Goal: Transaction & Acquisition: Purchase product/service

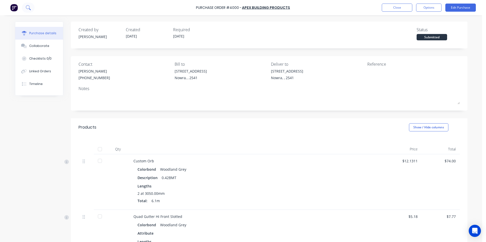
click at [30, 9] on icon at bounding box center [30, 9] width 2 height 2
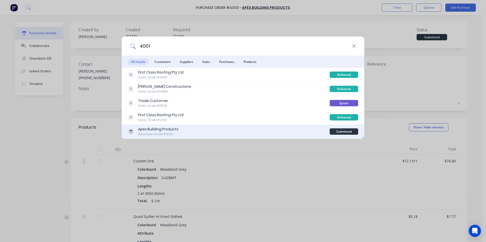
type input "4001"
click at [219, 131] on div "Apex Building Products Purchase Order #4001" at bounding box center [229, 132] width 202 height 10
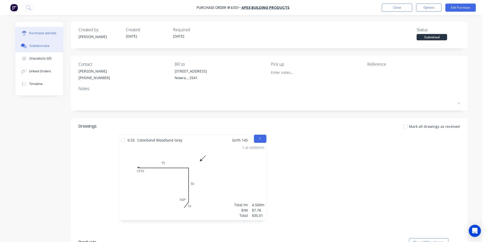
click at [36, 46] on div "Collaborate" at bounding box center [39, 46] width 20 height 5
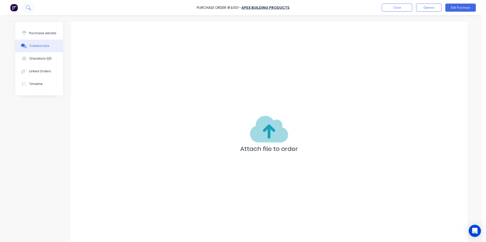
click at [30, 9] on icon at bounding box center [30, 9] width 2 height 2
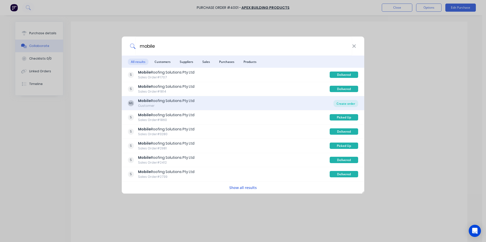
type input "mobile"
click at [344, 102] on div "Create order" at bounding box center [345, 103] width 25 height 7
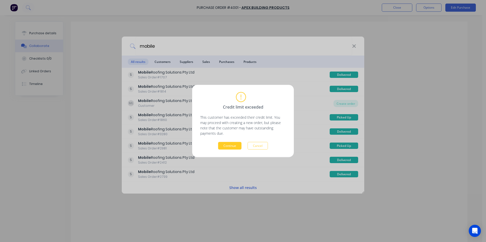
click at [233, 146] on button "Continue" at bounding box center [229, 146] width 23 height 8
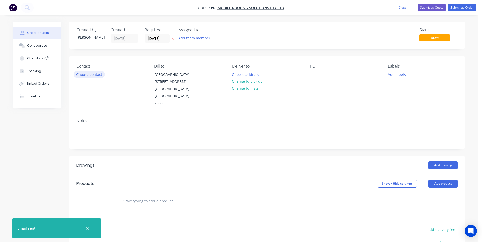
click at [89, 75] on button "Choose contact" at bounding box center [89, 74] width 31 height 7
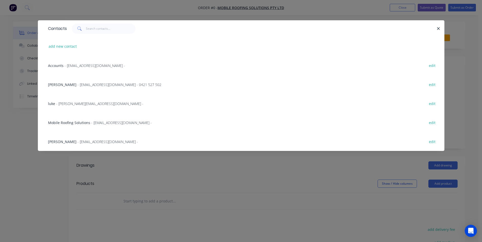
click at [85, 84] on span "- info@mobileroofingsolutions.com.au - 0421 527 502" at bounding box center [119, 84] width 84 height 5
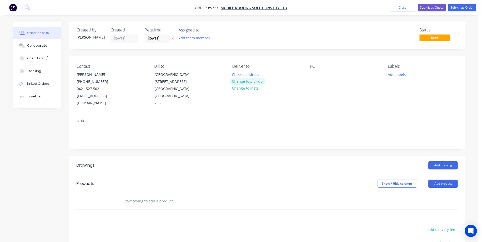
click at [249, 80] on button "Change to pick up" at bounding box center [247, 81] width 36 height 7
click at [311, 73] on div at bounding box center [314, 74] width 8 height 7
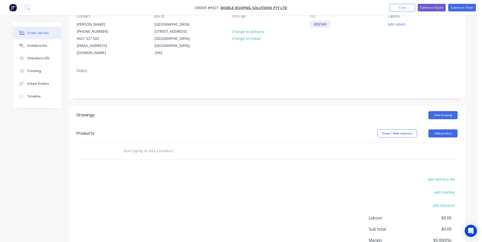
scroll to position [51, 0]
click at [446, 111] on button "Add drawing" at bounding box center [442, 115] width 29 height 8
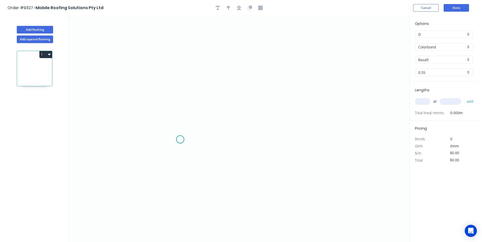
drag, startPoint x: 180, startPoint y: 140, endPoint x: 173, endPoint y: 153, distance: 14.8
click at [181, 139] on icon "0" at bounding box center [239, 129] width 341 height 227
click at [170, 149] on icon "0" at bounding box center [239, 129] width 341 height 227
click at [174, 74] on icon "0 ?" at bounding box center [239, 129] width 341 height 227
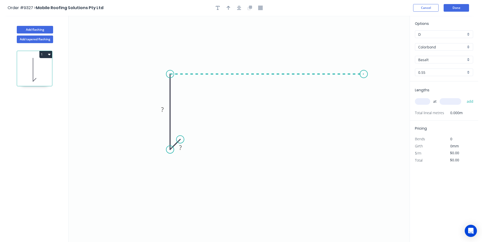
click at [364, 73] on icon "0 ? ?" at bounding box center [239, 129] width 341 height 227
click at [380, 82] on icon "0 ? ? ?" at bounding box center [239, 129] width 341 height 227
click at [183, 147] on rect at bounding box center [180, 147] width 10 height 7
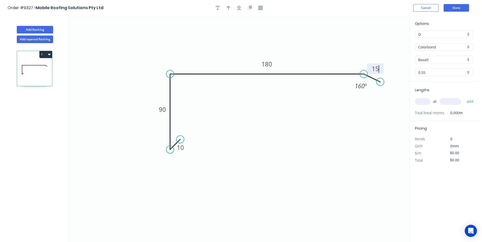
click at [307, 98] on icon "0 10 90 180 15 160 º" at bounding box center [239, 129] width 341 height 227
type input "$9.64"
click at [467, 59] on div "Basalt" at bounding box center [444, 60] width 58 height 8
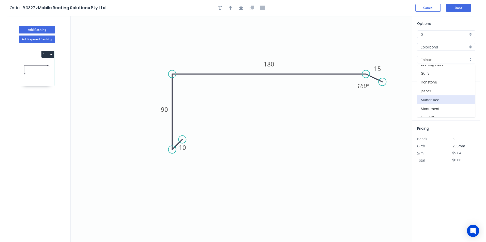
scroll to position [102, 0]
click at [451, 102] on div "Pale Eucalypt" at bounding box center [444, 101] width 58 height 9
type input "Pale Eucalypt"
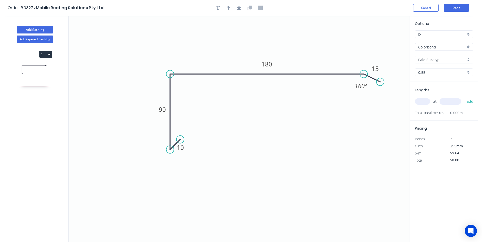
click at [422, 101] on input "text" at bounding box center [422, 101] width 15 height 7
type input "2"
type input "4100"
click at [464, 97] on button "add" at bounding box center [470, 101] width 12 height 9
type input "$79.05"
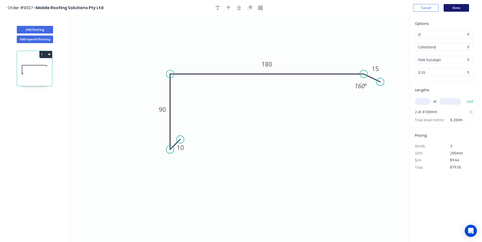
click at [446, 10] on button "Done" at bounding box center [455, 8] width 25 height 8
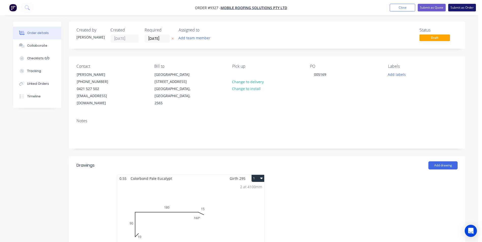
click at [452, 7] on button "Submit as Order" at bounding box center [462, 8] width 28 height 8
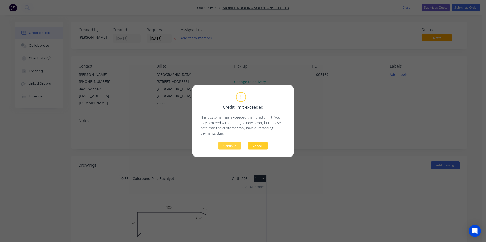
click at [256, 146] on button "Cancel" at bounding box center [257, 146] width 20 height 8
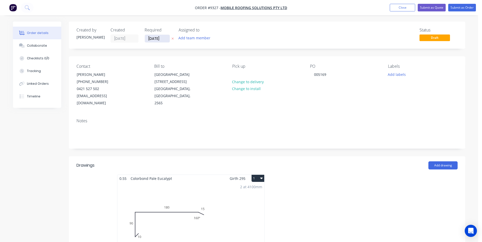
click at [157, 41] on input "15/08/25" at bounding box center [157, 39] width 25 height 8
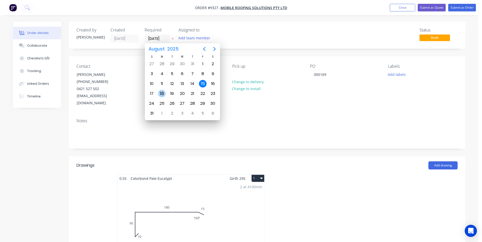
click at [165, 93] on div "18" at bounding box center [162, 94] width 8 height 8
type input "18/08/25"
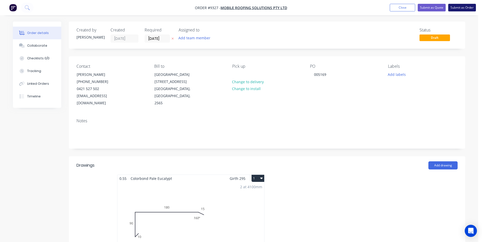
click at [453, 7] on button "Submit as Order" at bounding box center [462, 8] width 28 height 8
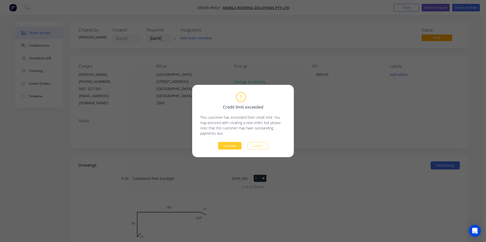
click at [234, 142] on button "Continue" at bounding box center [229, 146] width 23 height 8
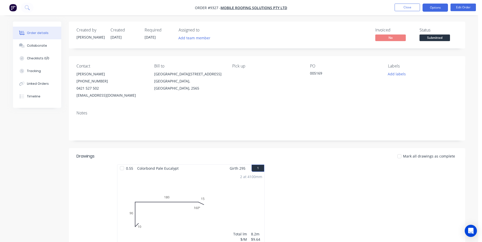
click at [441, 10] on button "Options" at bounding box center [434, 8] width 25 height 8
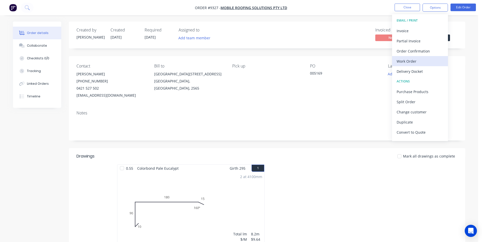
click at [422, 56] on button "Work Order" at bounding box center [420, 61] width 56 height 10
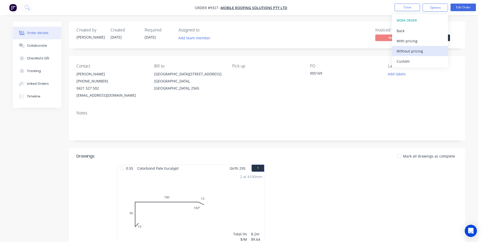
click at [422, 50] on div "Without pricing" at bounding box center [419, 50] width 47 height 7
click at [403, 54] on div "Order Confirmation" at bounding box center [419, 50] width 47 height 7
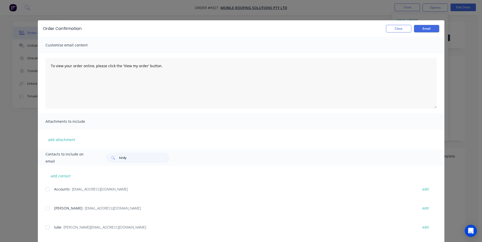
click at [45, 207] on div at bounding box center [47, 208] width 10 height 10
click at [432, 30] on button "Email" at bounding box center [426, 29] width 25 height 8
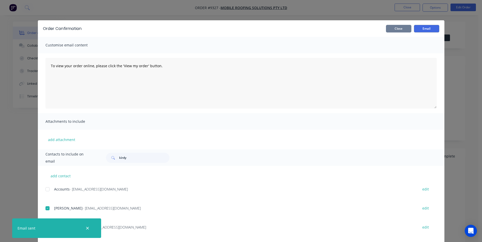
click at [407, 25] on button "Close" at bounding box center [398, 29] width 25 height 8
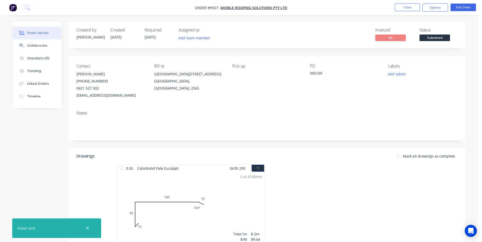
click at [15, 7] on img "button" at bounding box center [13, 8] width 8 height 8
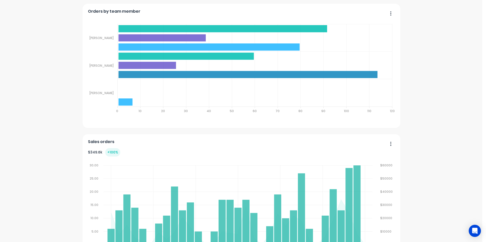
scroll to position [1099, 0]
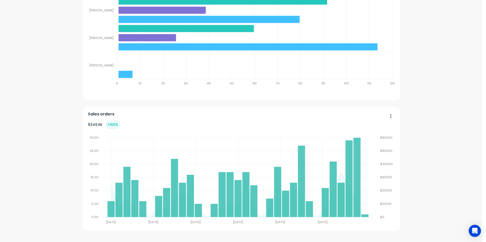
click at [298, 99] on div "Sales Quotes Purchases Matt Robinson Matt Robinson Trevor Delaney Trevor Delane…" at bounding box center [241, 45] width 306 height 113
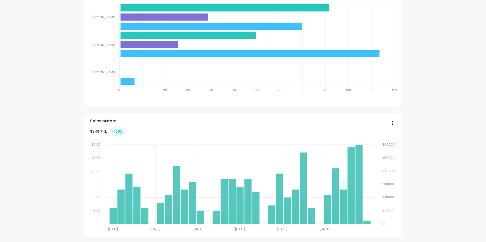
scroll to position [1099, 0]
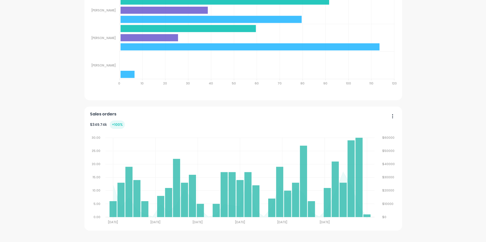
click at [391, 116] on button "button" at bounding box center [390, 117] width 11 height 8
drag, startPoint x: 405, startPoint y: 109, endPoint x: 266, endPoint y: 126, distance: 139.7
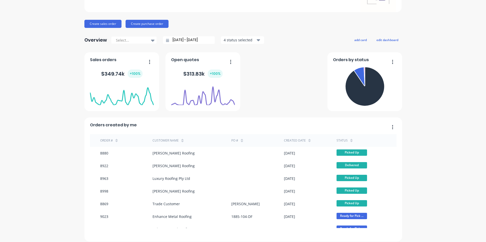
scroll to position [0, 0]
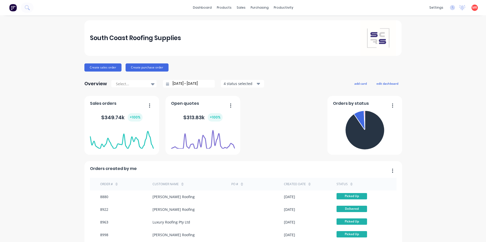
click at [187, 85] on input "15/07/25 - 15/08/25" at bounding box center [191, 84] width 44 height 8
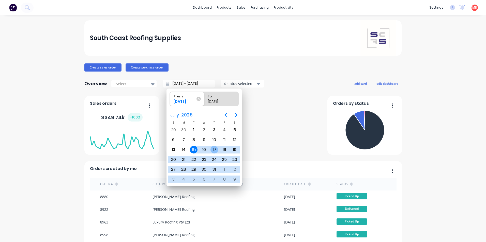
click at [210, 149] on div "17" at bounding box center [214, 150] width 10 height 10
type input "17/07/25 - 15/08/25"
radio input "false"
radio input "true"
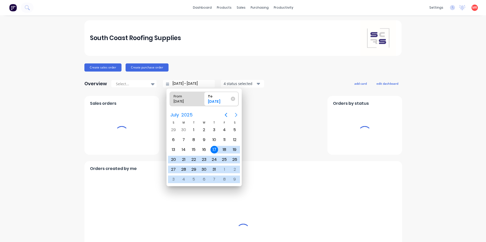
click at [236, 115] on icon "Next page" at bounding box center [236, 115] width 2 height 4
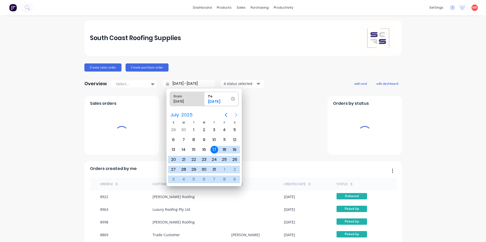
click at [236, 114] on icon "Next page" at bounding box center [236, 115] width 6 height 6
click at [235, 113] on icon "Next page" at bounding box center [236, 115] width 2 height 4
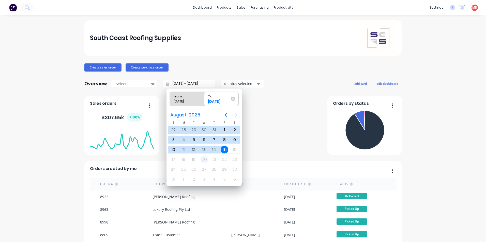
click at [204, 159] on div "20" at bounding box center [204, 160] width 8 height 8
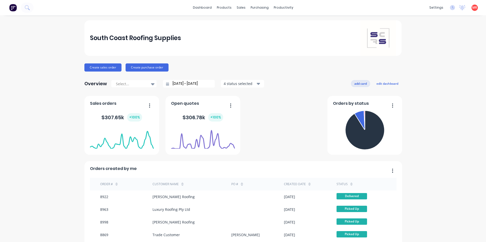
click at [363, 84] on button "add card" at bounding box center [360, 83] width 19 height 7
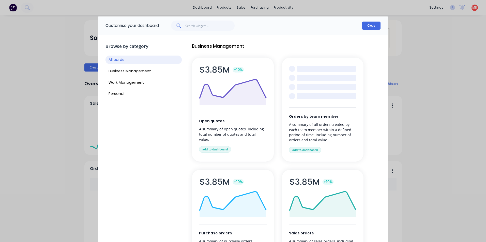
click at [374, 25] on button "Close" at bounding box center [371, 26] width 19 height 8
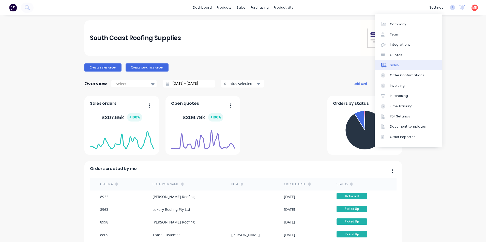
click at [401, 67] on link "Sales" at bounding box center [407, 65] width 67 height 10
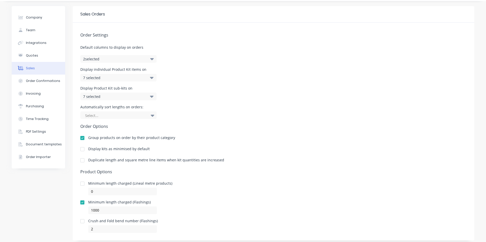
scroll to position [25, 0]
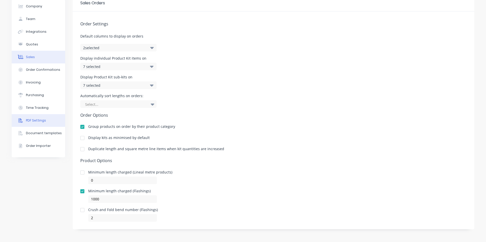
click at [38, 122] on div "PDF Settings" at bounding box center [36, 120] width 20 height 5
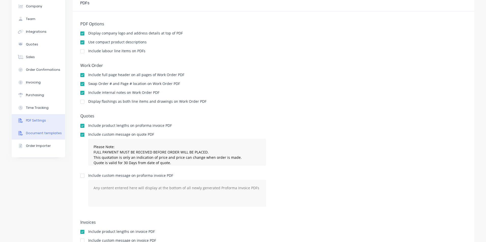
click at [42, 134] on div "Document templates" at bounding box center [44, 133] width 36 height 5
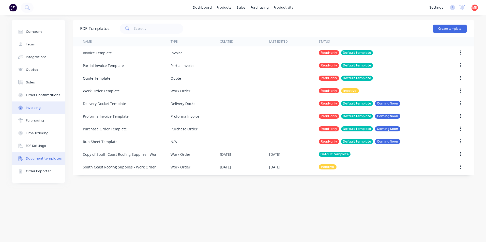
click at [41, 108] on button "Invoicing" at bounding box center [38, 108] width 53 height 13
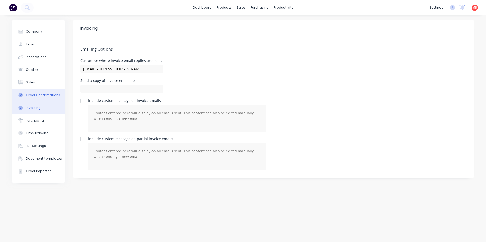
click at [46, 92] on button "Order Confirmations" at bounding box center [38, 95] width 53 height 13
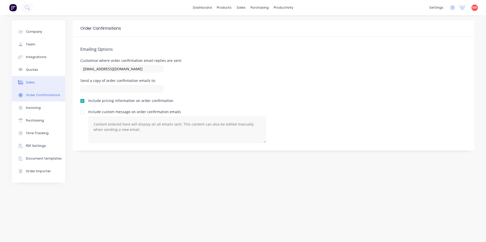
click at [43, 84] on button "Sales" at bounding box center [38, 82] width 53 height 13
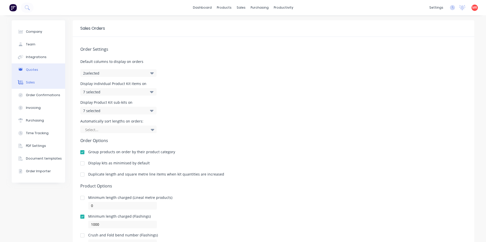
click at [40, 70] on button "Quotes" at bounding box center [38, 69] width 53 height 13
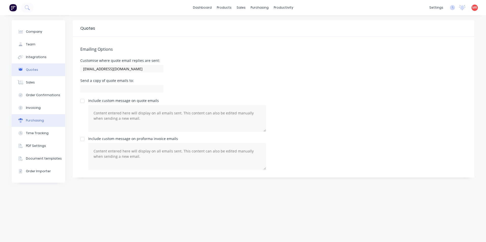
click at [50, 121] on button "Purchasing" at bounding box center [38, 120] width 53 height 13
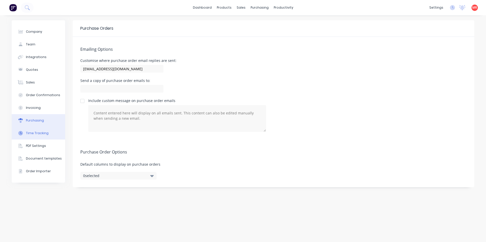
click at [50, 131] on button "Time Tracking" at bounding box center [38, 133] width 53 height 13
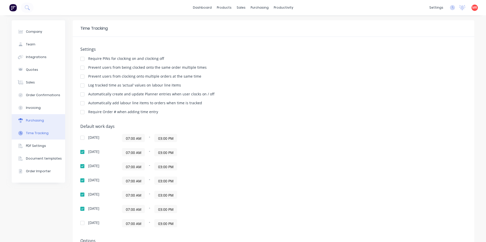
click at [39, 125] on button "Purchasing" at bounding box center [38, 120] width 53 height 13
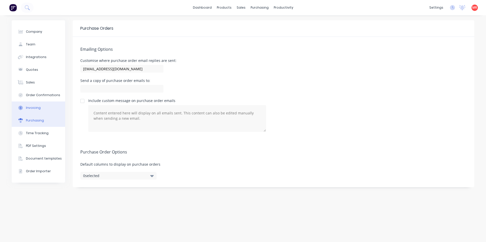
click at [47, 109] on button "Invoicing" at bounding box center [38, 108] width 53 height 13
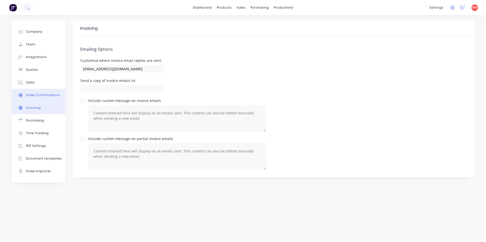
click at [42, 94] on div "Order Confirmations" at bounding box center [43, 95] width 34 height 5
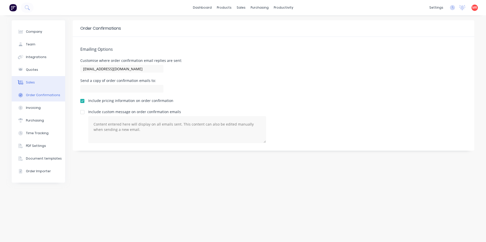
click at [39, 84] on button "Sales" at bounding box center [38, 82] width 53 height 13
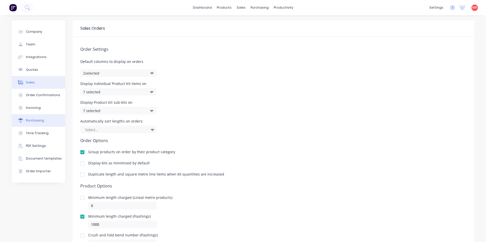
click at [44, 121] on button "Purchasing" at bounding box center [38, 120] width 53 height 13
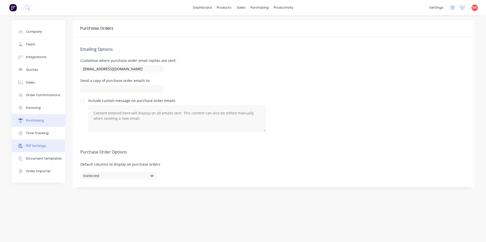
click at [49, 142] on button "PDF Settings" at bounding box center [38, 146] width 53 height 13
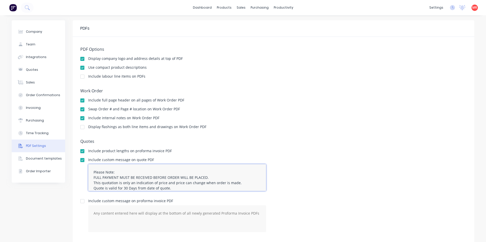
click at [90, 178] on textarea "Please Note: FULL PAYMENT MUST BE RECEIVED BEFORE ORDER WILL BE PLACED. This qu…" at bounding box center [177, 177] width 178 height 27
type textarea "Please Note: NON ACCOUNT HOLDERS, FULL PAYMENT MUST BE RECEIVED BEFORE ORDER WI…"
click at [300, 153] on div "Include product lengths on proforma invoice PDF" at bounding box center [273, 151] width 386 height 5
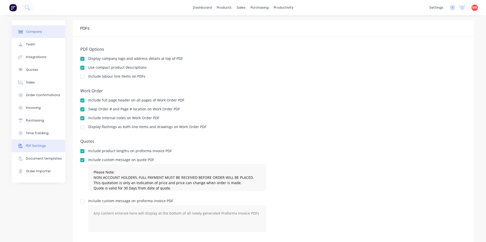
click at [34, 35] on button "Company" at bounding box center [38, 31] width 53 height 13
select select "AU"
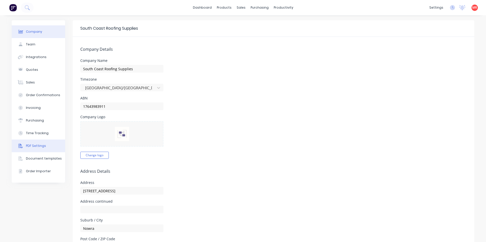
click at [48, 145] on button "PDF Settings" at bounding box center [38, 146] width 53 height 13
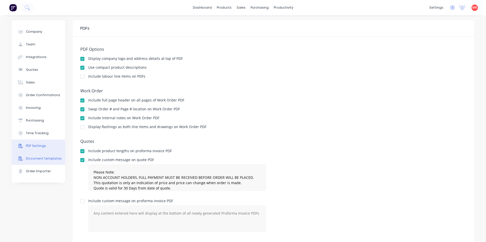
click at [44, 156] on button "Document templates" at bounding box center [38, 158] width 53 height 13
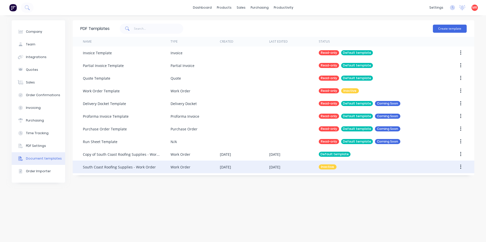
click at [231, 169] on div "15 Apr 2025" at bounding box center [225, 167] width 11 height 5
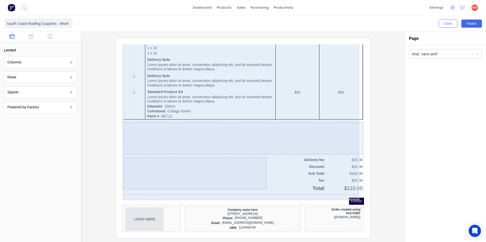
scroll to position [370, 0]
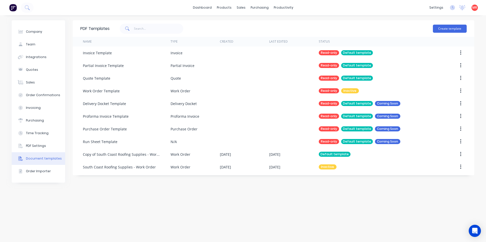
click at [15, 6] on img at bounding box center [13, 8] width 8 height 8
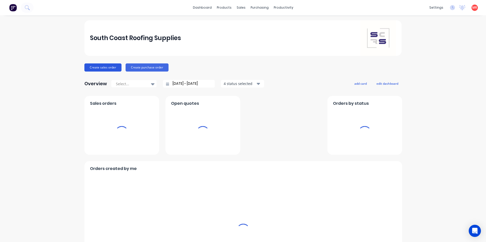
click at [107, 70] on button "Create sales order" at bounding box center [102, 67] width 37 height 8
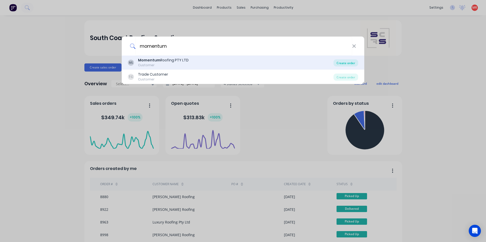
type input "momentum"
click at [346, 61] on div "Create order" at bounding box center [345, 62] width 25 height 7
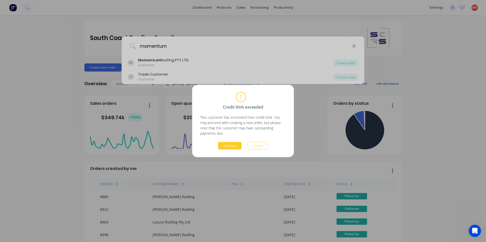
click at [238, 144] on button "Continue" at bounding box center [229, 146] width 23 height 8
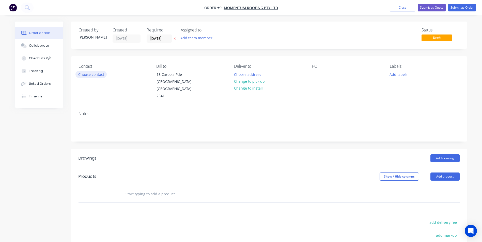
click at [99, 73] on button "Choose contact" at bounding box center [90, 74] width 31 height 7
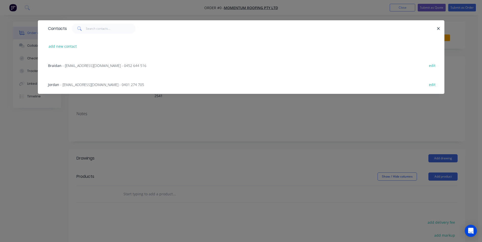
click at [92, 83] on span "- jordan@momentumroofing.com.au - 0401 274 705" at bounding box center [102, 84] width 84 height 5
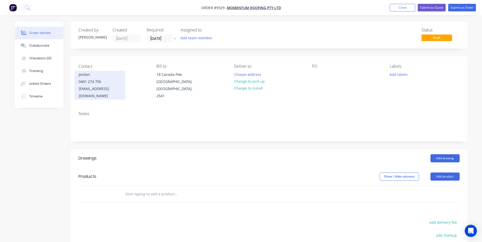
click at [102, 86] on div "jordan@momentumroofing.com.au" at bounding box center [100, 92] width 42 height 14
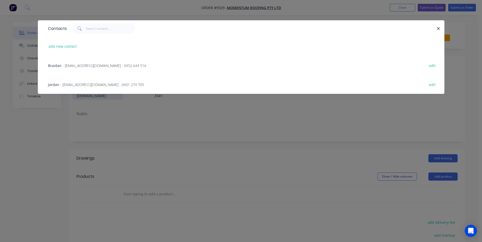
click at [102, 86] on span "- jordan@momentumroofing.com.au - 0401 274 705" at bounding box center [102, 84] width 84 height 5
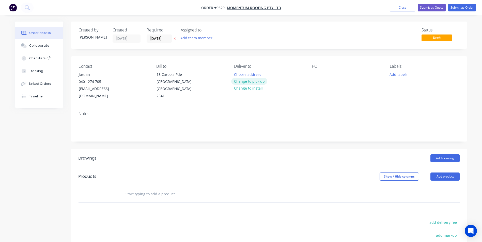
click at [258, 81] on button "Change to pick up" at bounding box center [249, 81] width 36 height 7
click at [314, 76] on div at bounding box center [316, 74] width 8 height 7
click at [438, 158] on header "Drawings Add drawing" at bounding box center [269, 158] width 396 height 18
click at [438, 154] on button "Add drawing" at bounding box center [444, 158] width 29 height 8
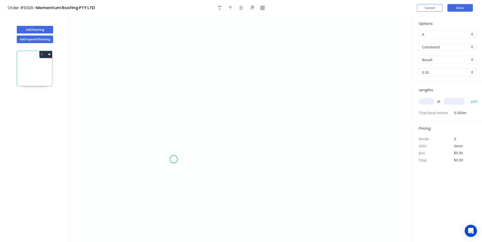
click at [173, 159] on icon "0" at bounding box center [241, 129] width 345 height 227
click at [163, 169] on icon "0" at bounding box center [241, 129] width 345 height 227
click at [160, 79] on icon "0 ?" at bounding box center [241, 129] width 345 height 227
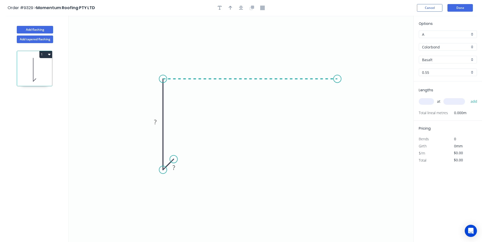
click at [337, 67] on icon "0 ? ?" at bounding box center [241, 129] width 345 height 227
click at [355, 89] on icon "0 ? ? ?" at bounding box center [241, 129] width 345 height 227
click at [355, 89] on circle at bounding box center [355, 89] width 8 height 8
click at [179, 166] on rect at bounding box center [173, 168] width 17 height 10
click at [175, 166] on rect at bounding box center [173, 168] width 10 height 7
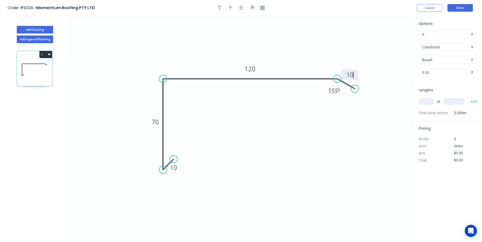
click at [364, 21] on icon "0 10 70 120 10 155 º" at bounding box center [241, 129] width 345 height 227
type input "$8.77"
drag, startPoint x: 465, startPoint y: 59, endPoint x: 469, endPoint y: 61, distance: 4.3
click at [465, 59] on input "Basalt" at bounding box center [445, 59] width 47 height 5
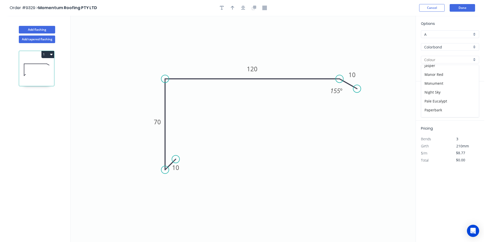
scroll to position [51, 0]
click at [440, 73] on div "Dover White" at bounding box center [448, 72] width 58 height 9
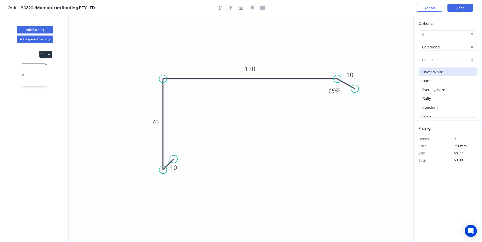
type input "Dover White"
click at [428, 99] on input "text" at bounding box center [425, 101] width 15 height 7
type input "4"
type input "2700"
click at [468, 97] on button "add" at bounding box center [474, 101] width 12 height 9
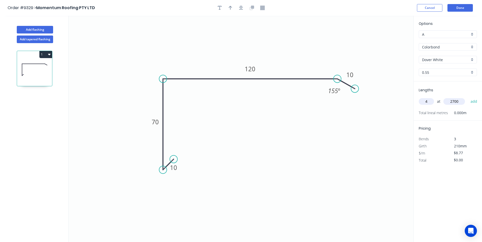
type input "$94.72"
click at [454, 13] on header "Order #9329 > Momentum Roofing PTY LTD Cancel Done" at bounding box center [241, 8] width 482 height 16
click at [455, 10] on button "Done" at bounding box center [459, 8] width 25 height 8
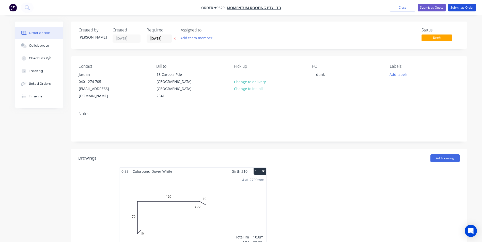
click at [454, 10] on button "Submit as Order" at bounding box center [462, 8] width 28 height 8
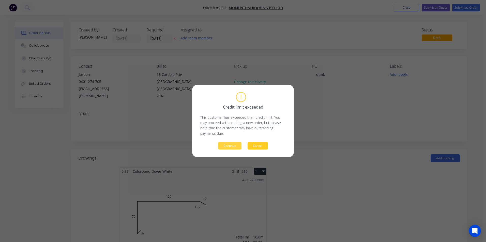
click at [249, 147] on button "Cancel" at bounding box center [257, 146] width 20 height 8
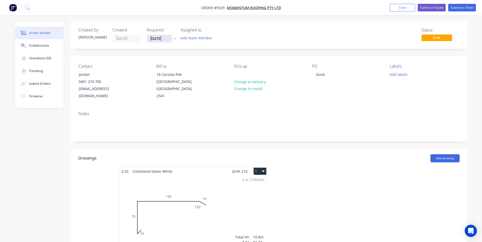
click at [156, 41] on input "15/08/25" at bounding box center [159, 39] width 25 height 8
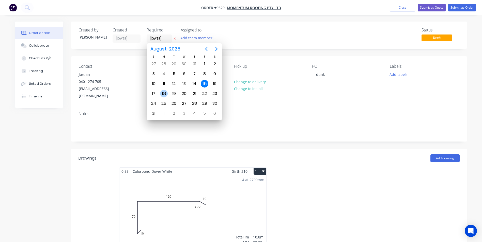
click at [166, 94] on div "18" at bounding box center [164, 94] width 8 height 8
type input "18/08/25"
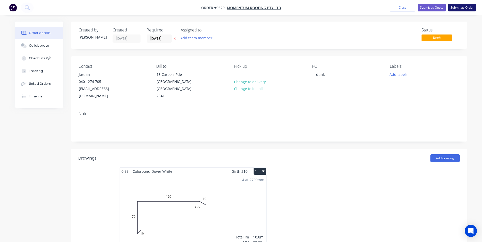
click at [462, 7] on button "Submit as Order" at bounding box center [462, 8] width 28 height 8
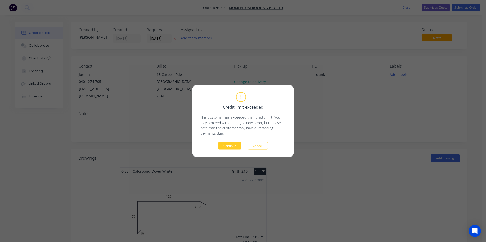
click at [226, 148] on button "Continue" at bounding box center [229, 146] width 23 height 8
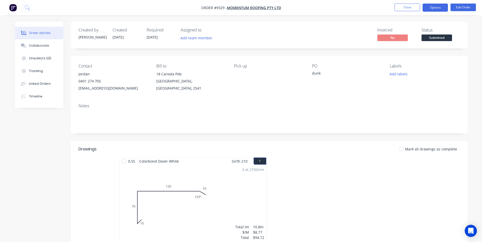
click at [435, 8] on button "Options" at bounding box center [434, 8] width 25 height 8
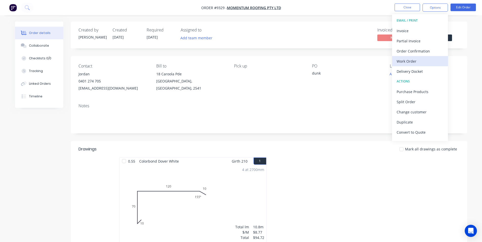
click at [420, 57] on button "Work Order" at bounding box center [420, 61] width 56 height 10
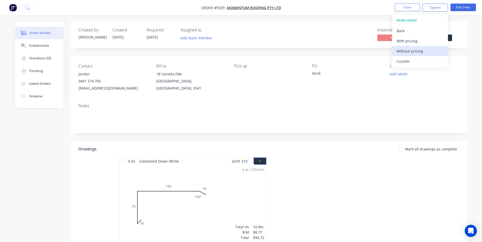
click at [418, 50] on div "Without pricing" at bounding box center [419, 50] width 47 height 7
click at [409, 54] on div "Order Confirmation" at bounding box center [419, 50] width 47 height 7
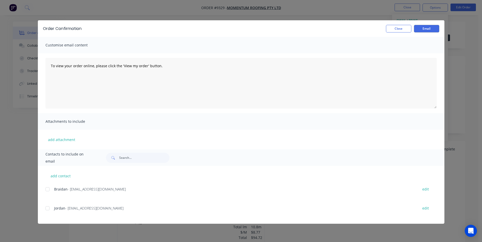
click at [45, 209] on div "add contact Braidan - braidan@bowerbuild.com edit Jordan - jordan@momentumroofi…" at bounding box center [241, 195] width 406 height 58
click at [423, 28] on button "Email" at bounding box center [426, 29] width 25 height 8
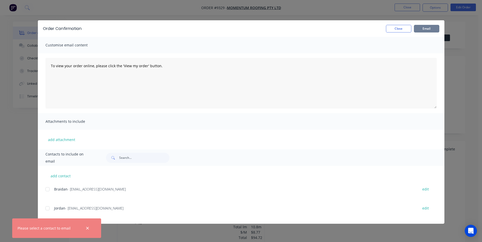
click at [49, 209] on div at bounding box center [47, 208] width 10 height 10
click at [424, 30] on button "Email" at bounding box center [426, 29] width 25 height 8
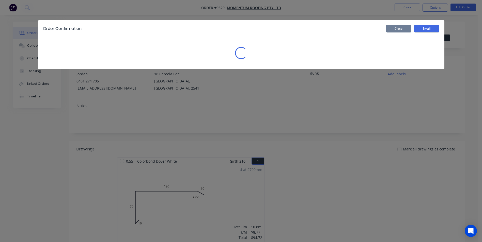
click at [409, 31] on button "Close" at bounding box center [398, 29] width 25 height 8
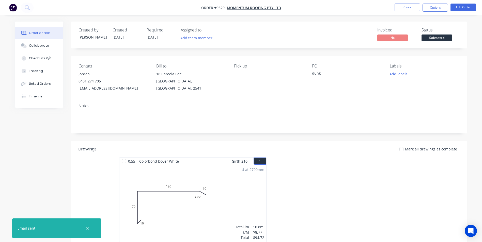
click at [11, 8] on img "button" at bounding box center [13, 8] width 8 height 8
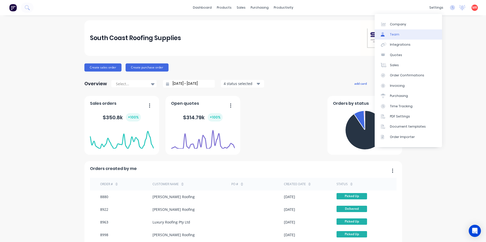
click at [404, 36] on link "Team" at bounding box center [407, 34] width 67 height 10
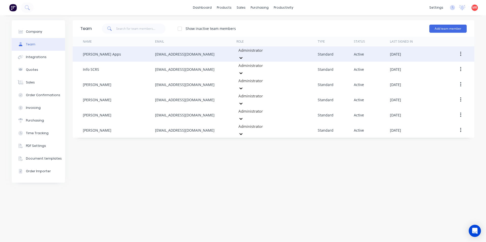
click at [460, 52] on icon "button" at bounding box center [460, 54] width 1 height 6
click at [446, 62] on button "Edit" at bounding box center [442, 67] width 48 height 10
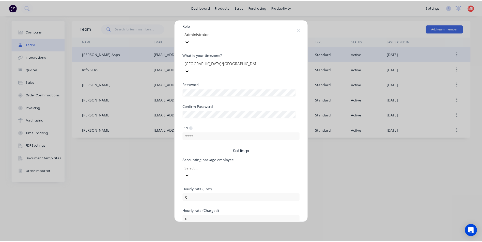
scroll to position [84, 0]
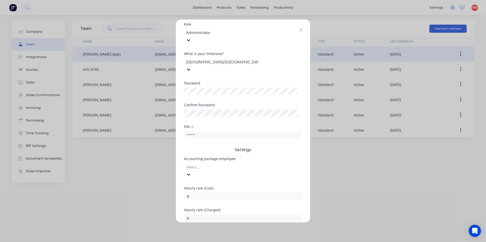
click at [300, 31] on icon at bounding box center [300, 30] width 3 height 4
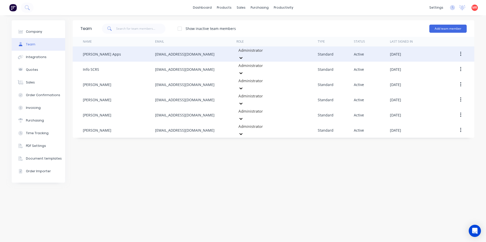
click at [236, 180] on div "Team Show inactive team members Add team member Name Email Role Type Status Las…" at bounding box center [273, 128] width 401 height 217
click at [53, 106] on button "Invoicing" at bounding box center [38, 108] width 53 height 13
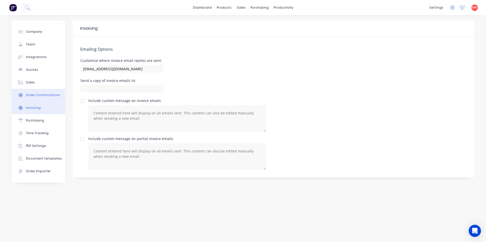
click at [53, 95] on div "Order Confirmations" at bounding box center [43, 95] width 34 height 5
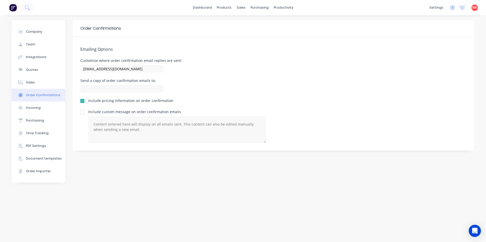
click at [14, 7] on img at bounding box center [13, 8] width 8 height 8
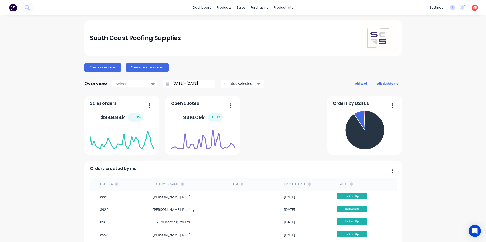
click at [27, 7] on icon at bounding box center [27, 7] width 5 height 5
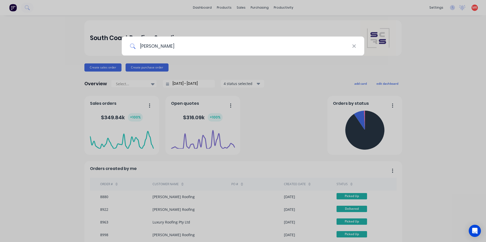
click at [178, 44] on input "john" at bounding box center [243, 46] width 216 height 19
type input "j"
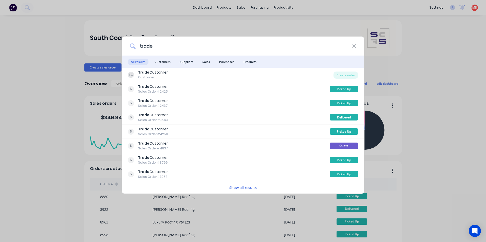
click at [159, 46] on input "trade" at bounding box center [243, 46] width 216 height 19
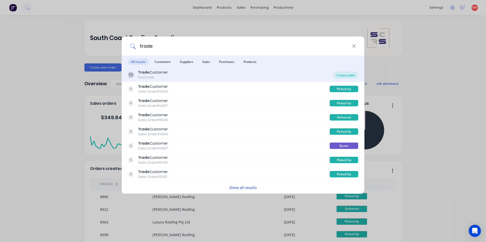
type input "trade"
click at [346, 74] on div "Create order" at bounding box center [345, 75] width 25 height 7
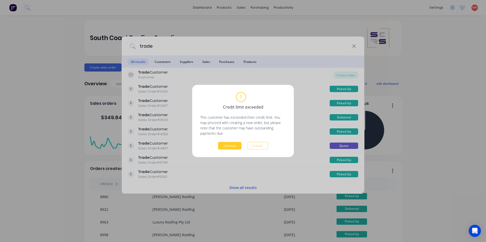
click at [233, 146] on button "Continue" at bounding box center [229, 146] width 23 height 8
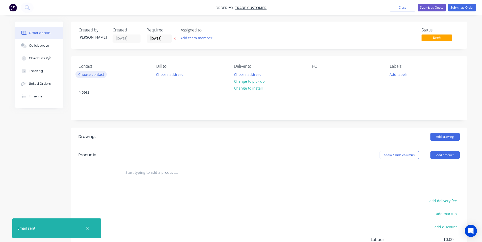
click at [98, 75] on button "Choose contact" at bounding box center [90, 74] width 31 height 7
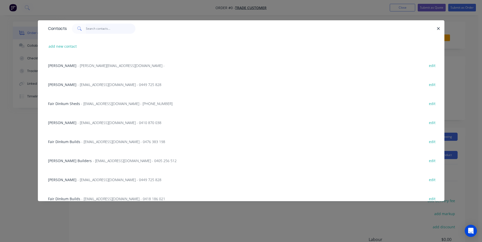
click at [100, 26] on input "text" at bounding box center [111, 29] width 50 height 10
type input "john"
click at [95, 64] on span "- john@austileroofing.com - 0421 509 343" at bounding box center [132, 65] width 110 height 5
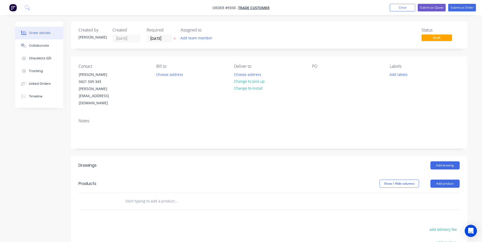
click at [147, 196] on input "text" at bounding box center [176, 201] width 102 height 10
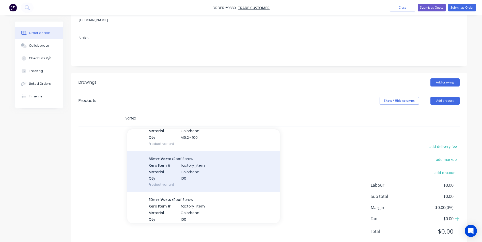
scroll to position [102, 0]
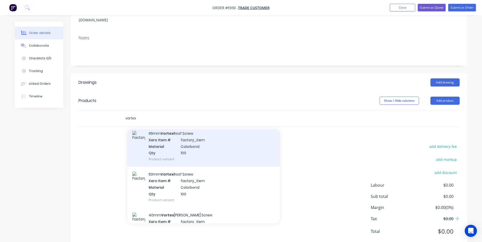
type input "vortex"
click at [169, 167] on div "50mm Vortex Roof Screw Xero Item # factory_item Material Colorbond Qty 100 Prod…" at bounding box center [203, 187] width 152 height 41
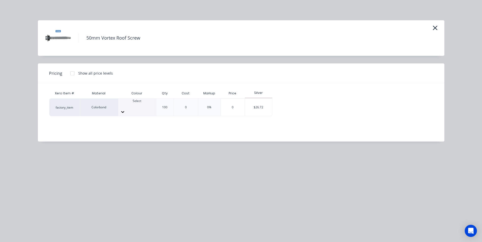
click at [143, 105] on div at bounding box center [137, 105] width 38 height 5
click at [255, 104] on div "$26.72" at bounding box center [258, 107] width 27 height 17
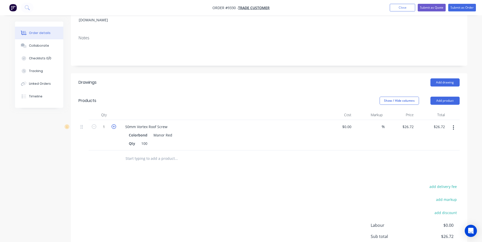
click at [114, 124] on icon "button" at bounding box center [113, 126] width 5 height 5
type input "2"
type input "$53.44"
click at [114, 124] on icon "button" at bounding box center [113, 126] width 5 height 5
type input "3"
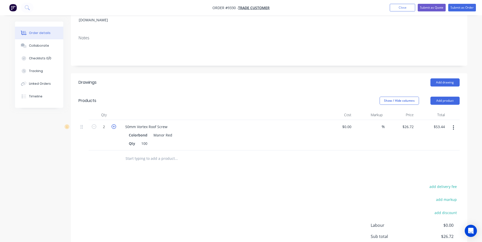
type input "$80.16"
click at [156, 154] on input "text" at bounding box center [176, 159] width 102 height 10
click at [132, 154] on input "dfeb10" at bounding box center [176, 159] width 102 height 10
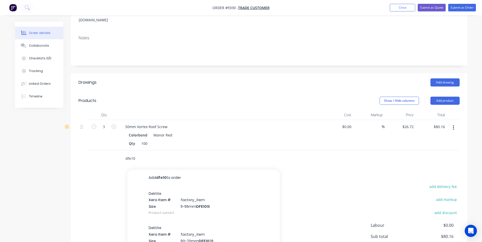
click at [137, 154] on input "dfe10" at bounding box center [176, 159] width 102 height 10
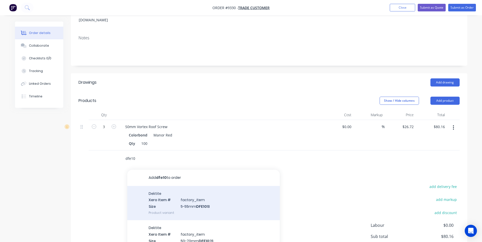
type input "dfe10"
click at [183, 200] on div "Dektite Xero Item # factory_item Size 5-55mm DFE10 1B Product variant" at bounding box center [203, 203] width 152 height 34
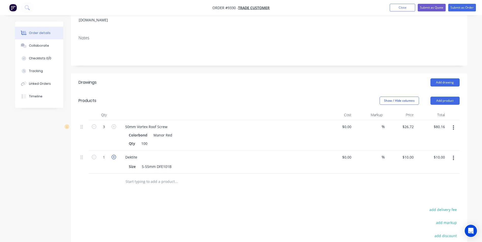
click at [114, 155] on icon "button" at bounding box center [113, 157] width 5 height 5
type input "2"
type input "$20.00"
click at [114, 155] on icon "button" at bounding box center [113, 157] width 5 height 5
type input "3"
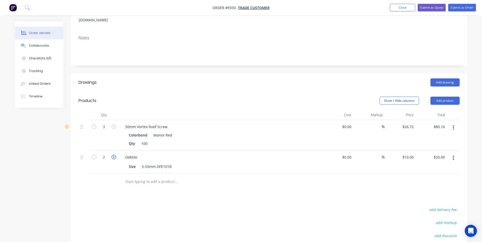
type input "$30.00"
click at [114, 155] on icon "button" at bounding box center [113, 157] width 5 height 5
type input "4"
type input "$40.00"
click at [114, 155] on icon "button" at bounding box center [113, 157] width 5 height 5
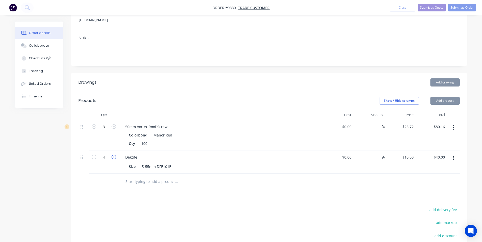
type input "5"
type input "$50.00"
click at [114, 155] on icon "button" at bounding box center [113, 157] width 5 height 5
type input "6"
type input "$60.00"
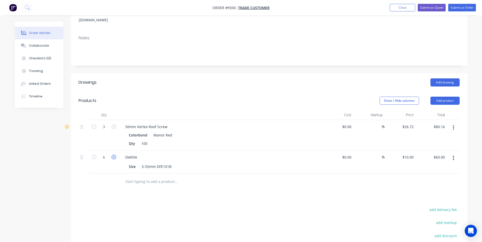
click at [114, 155] on icon "button" at bounding box center [113, 157] width 5 height 5
type input "7"
type input "$70.00"
click at [115, 155] on icon "button" at bounding box center [113, 157] width 5 height 5
type input "8"
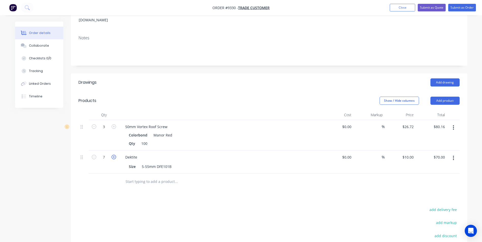
type input "$80.00"
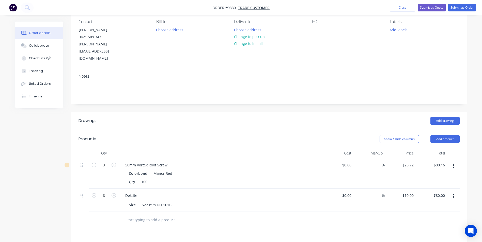
scroll to position [0, 0]
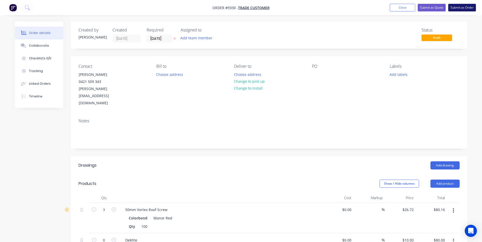
click at [459, 7] on button "Submit as Order" at bounding box center [462, 8] width 28 height 8
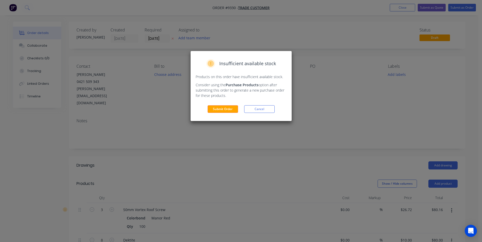
click at [239, 107] on div "Submit Order Cancel" at bounding box center [241, 109] width 91 height 8
click at [234, 108] on button "Submit Order" at bounding box center [222, 109] width 30 height 8
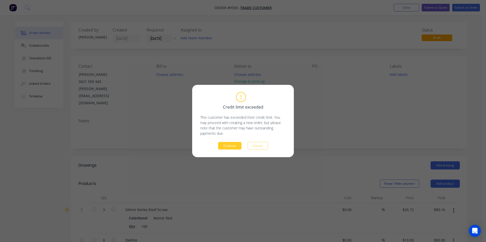
click at [234, 144] on button "Continue" at bounding box center [229, 146] width 23 height 8
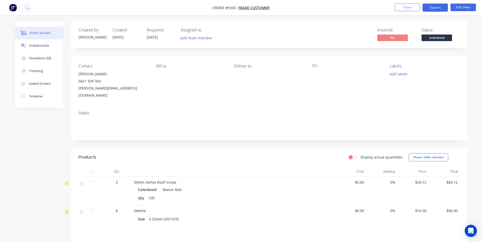
click at [433, 7] on button "Options" at bounding box center [434, 8] width 25 height 8
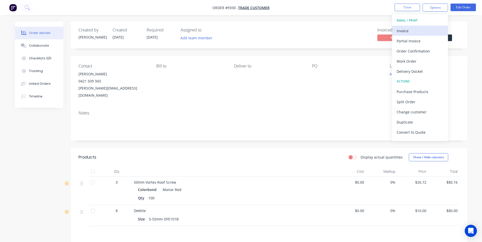
click at [414, 27] on div "Invoice" at bounding box center [419, 30] width 47 height 7
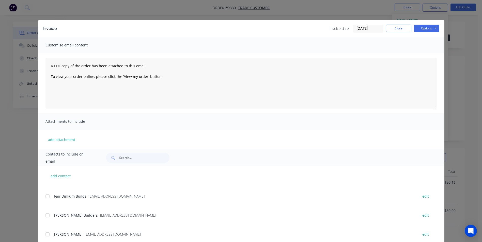
scroll to position [76, 0]
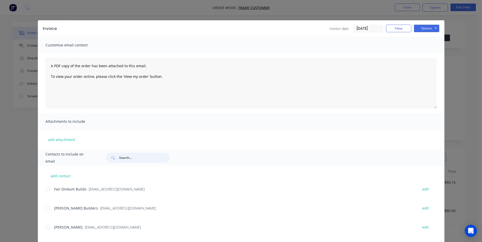
click at [137, 160] on input "text" at bounding box center [144, 158] width 50 height 10
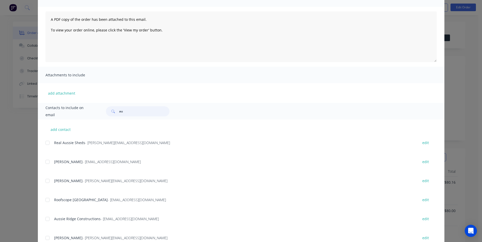
type input "a"
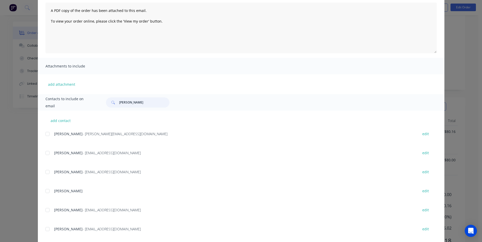
scroll to position [46, 0]
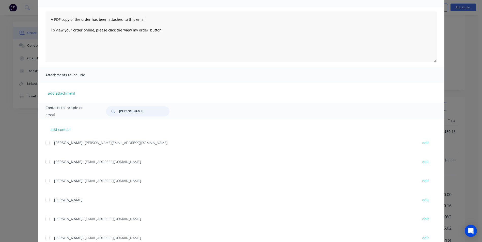
click at [47, 142] on div at bounding box center [47, 143] width 10 height 10
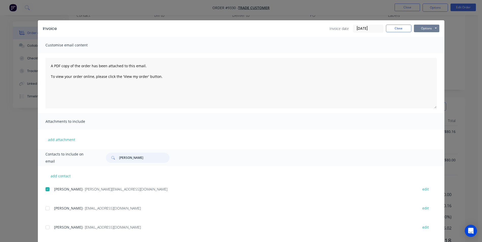
type input "john"
click at [420, 31] on button "Options" at bounding box center [426, 29] width 25 height 8
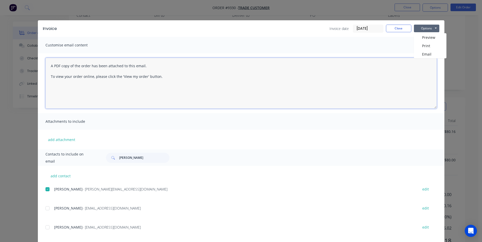
click at [422, 60] on textarea "A PDF copy of the order has been attached to this email. To view your order onl…" at bounding box center [240, 83] width 391 height 51
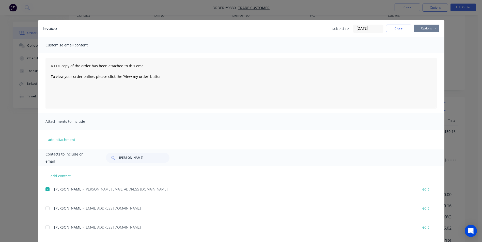
click at [422, 30] on button "Options" at bounding box center [426, 29] width 25 height 8
click at [422, 53] on button "Email" at bounding box center [430, 54] width 33 height 8
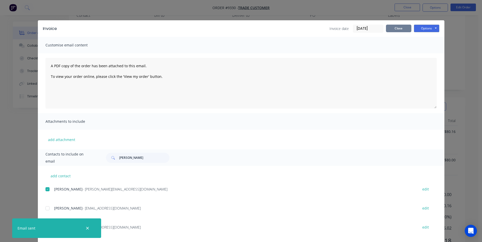
click at [390, 27] on button "Close" at bounding box center [398, 29] width 25 height 8
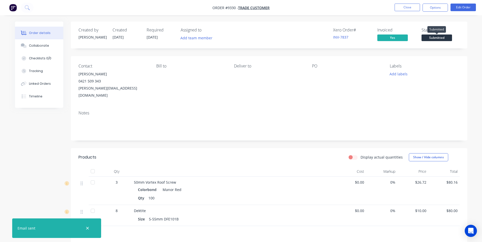
click at [435, 38] on span "Submitted" at bounding box center [436, 38] width 30 height 6
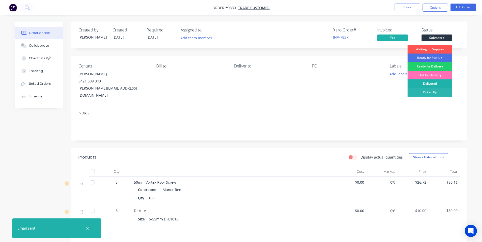
click at [424, 84] on div "Delivered" at bounding box center [429, 83] width 44 height 9
